Goal: Task Accomplishment & Management: Manage account settings

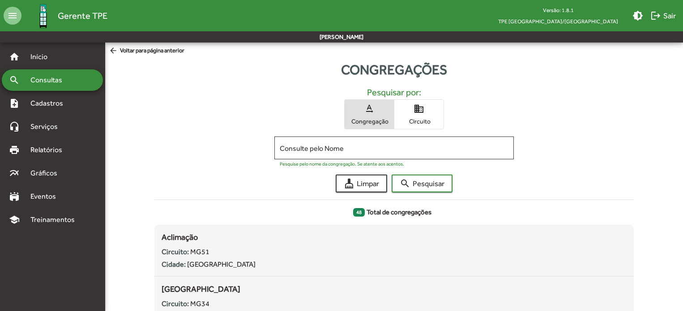
scroll to position [134, 0]
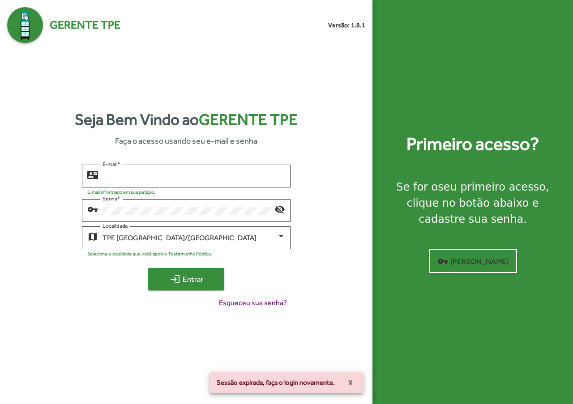
type input "**********"
click at [193, 280] on span "login Entrar" at bounding box center [186, 279] width 60 height 16
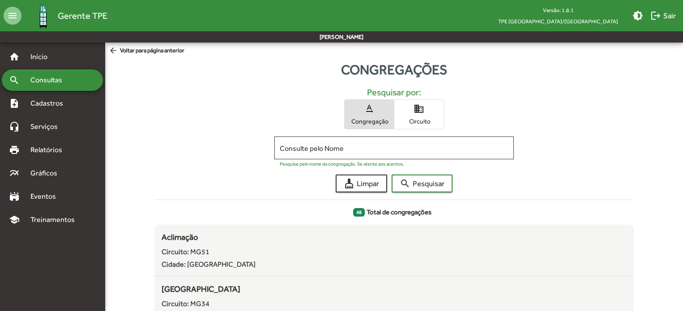
scroll to position [134, 0]
